Goal: Transaction & Acquisition: Purchase product/service

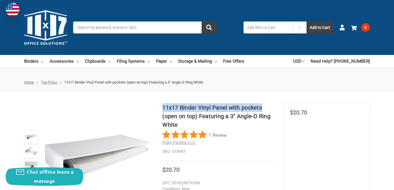
drag, startPoint x: 163, startPoint y: 105, endPoint x: 261, endPoint y: 107, distance: 97.8
click at [261, 107] on h1 "11x17 Binder Vinyl Panel with pockets (open on top) Featuring a 3" Angle-D Ring…" at bounding box center [217, 116] width 111 height 26
drag, startPoint x: 261, startPoint y: 107, endPoint x: 258, endPoint y: 108, distance: 3.2
copy h1 "11x17 Binder Vinyl Panel with pockets"
